Goal: Information Seeking & Learning: Learn about a topic

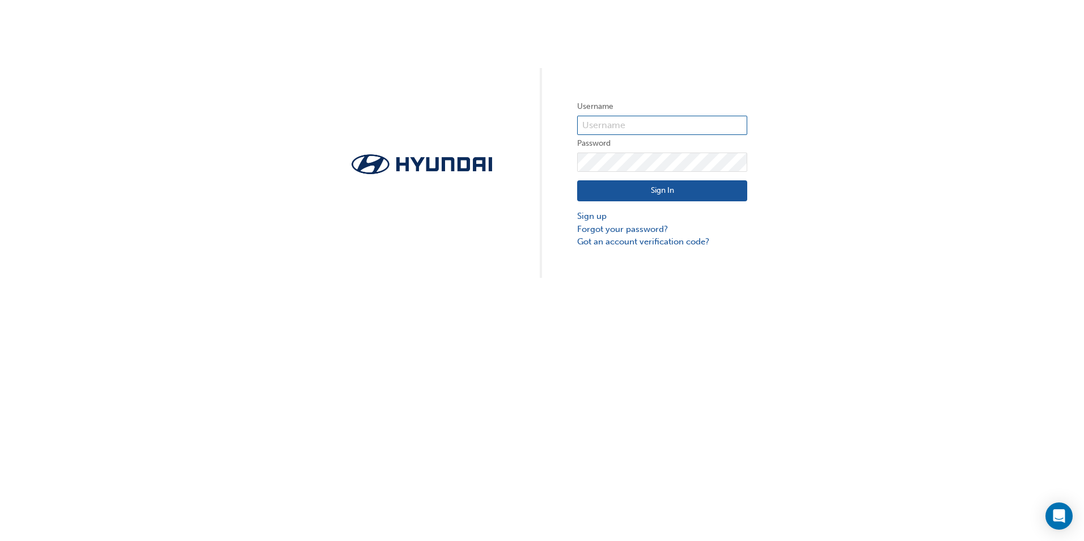
type input "[PERSON_NAME][EMAIL_ADDRESS][DOMAIN_NAME]"
click at [677, 186] on button "Sign In" at bounding box center [662, 191] width 170 height 22
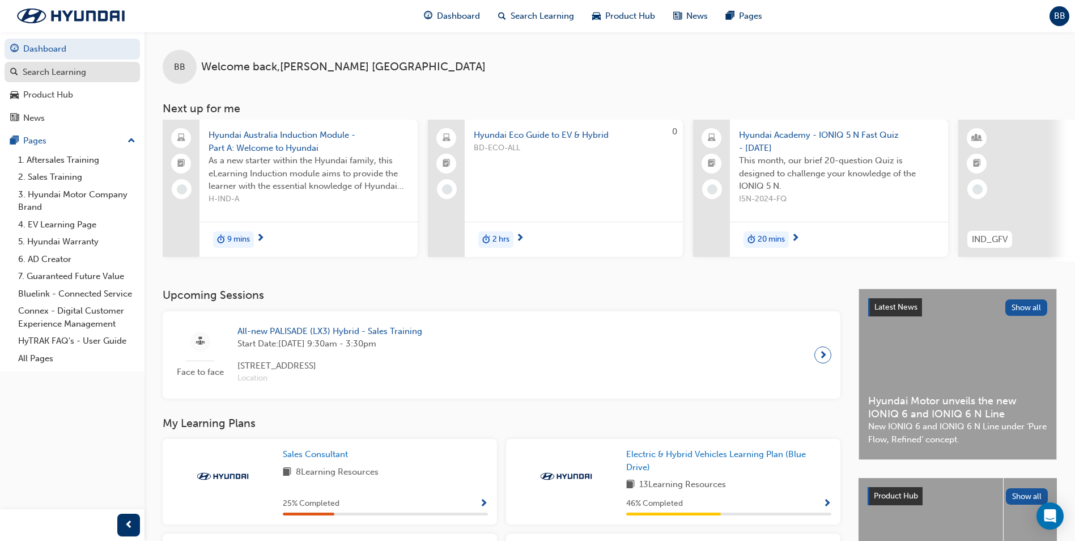
click at [75, 76] on div "Search Learning" at bounding box center [54, 72] width 63 height 13
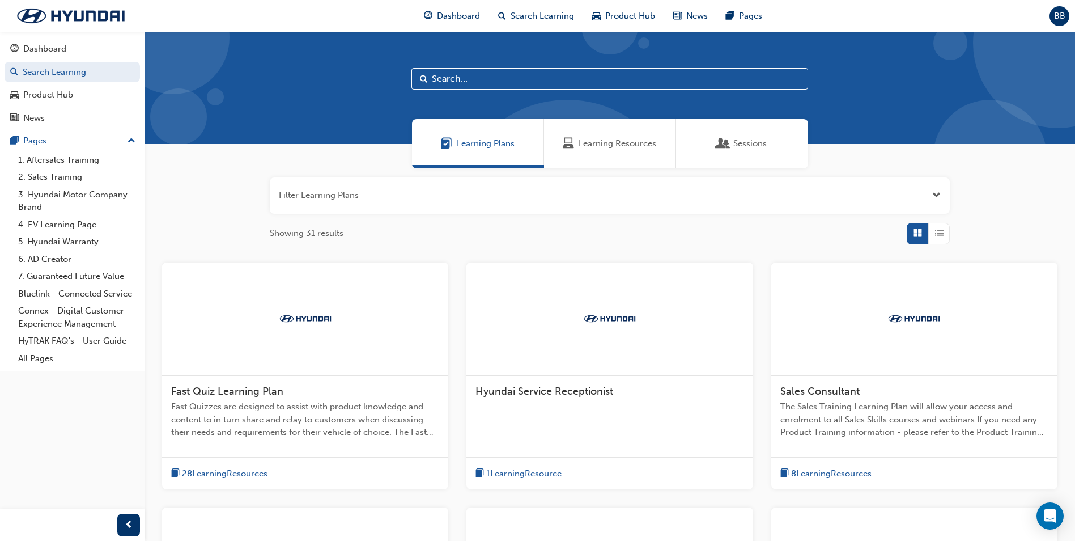
click at [550, 80] on input "text" at bounding box center [610, 79] width 397 height 22
type input "september quiz"
